Goal: Task Accomplishment & Management: Use online tool/utility

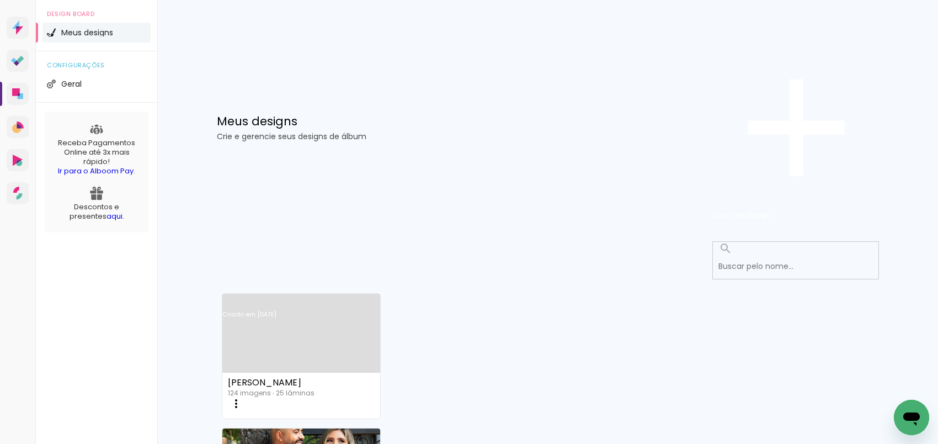
click at [281, 297] on link "Criado em [DATE]" at bounding box center [301, 328] width 158 height 62
click at [322, 297] on link "Criado em [DATE]" at bounding box center [301, 328] width 158 height 62
